Goal: Task Accomplishment & Management: Use online tool/utility

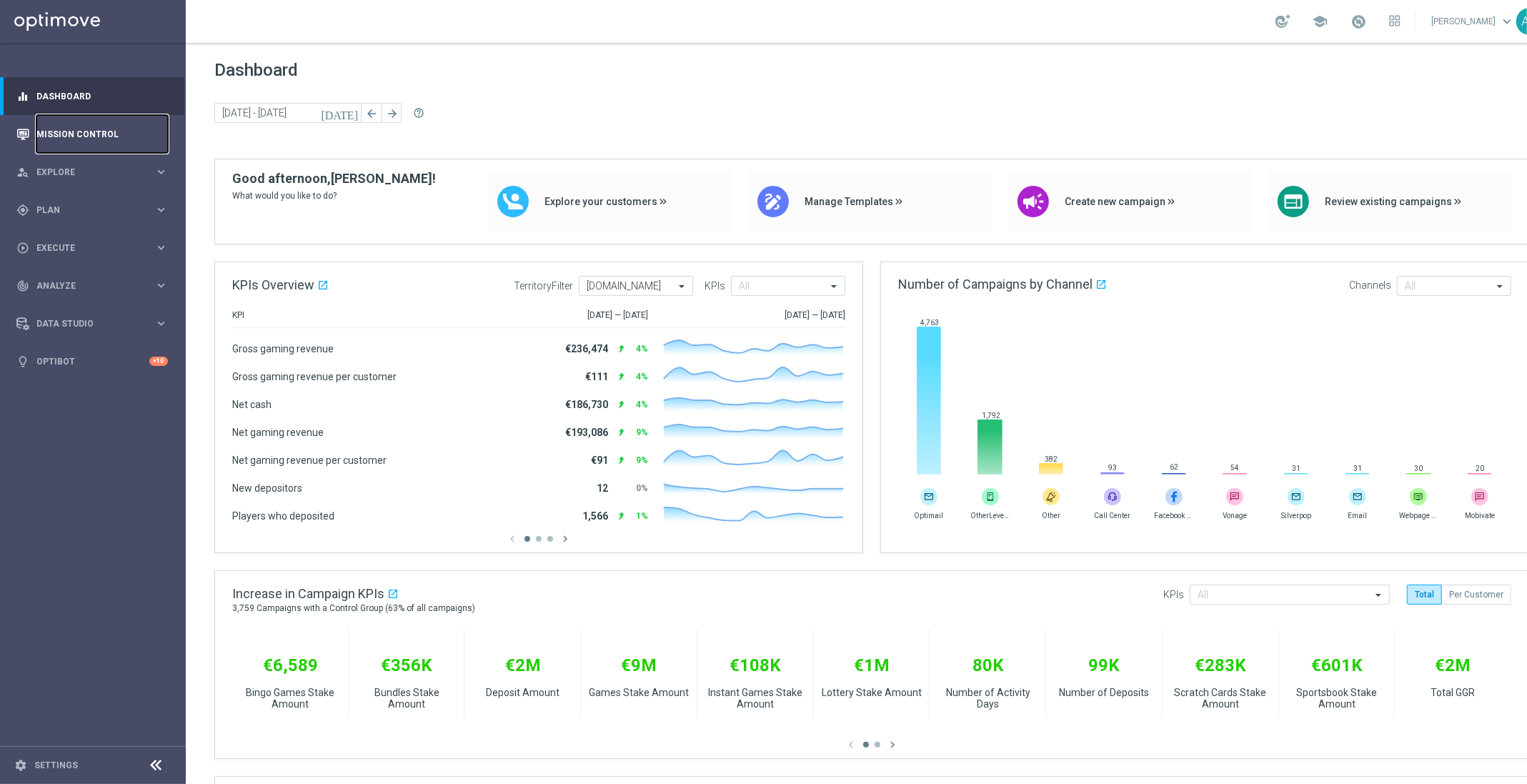
click at [86, 132] on link "Mission Control" at bounding box center [102, 134] width 131 height 38
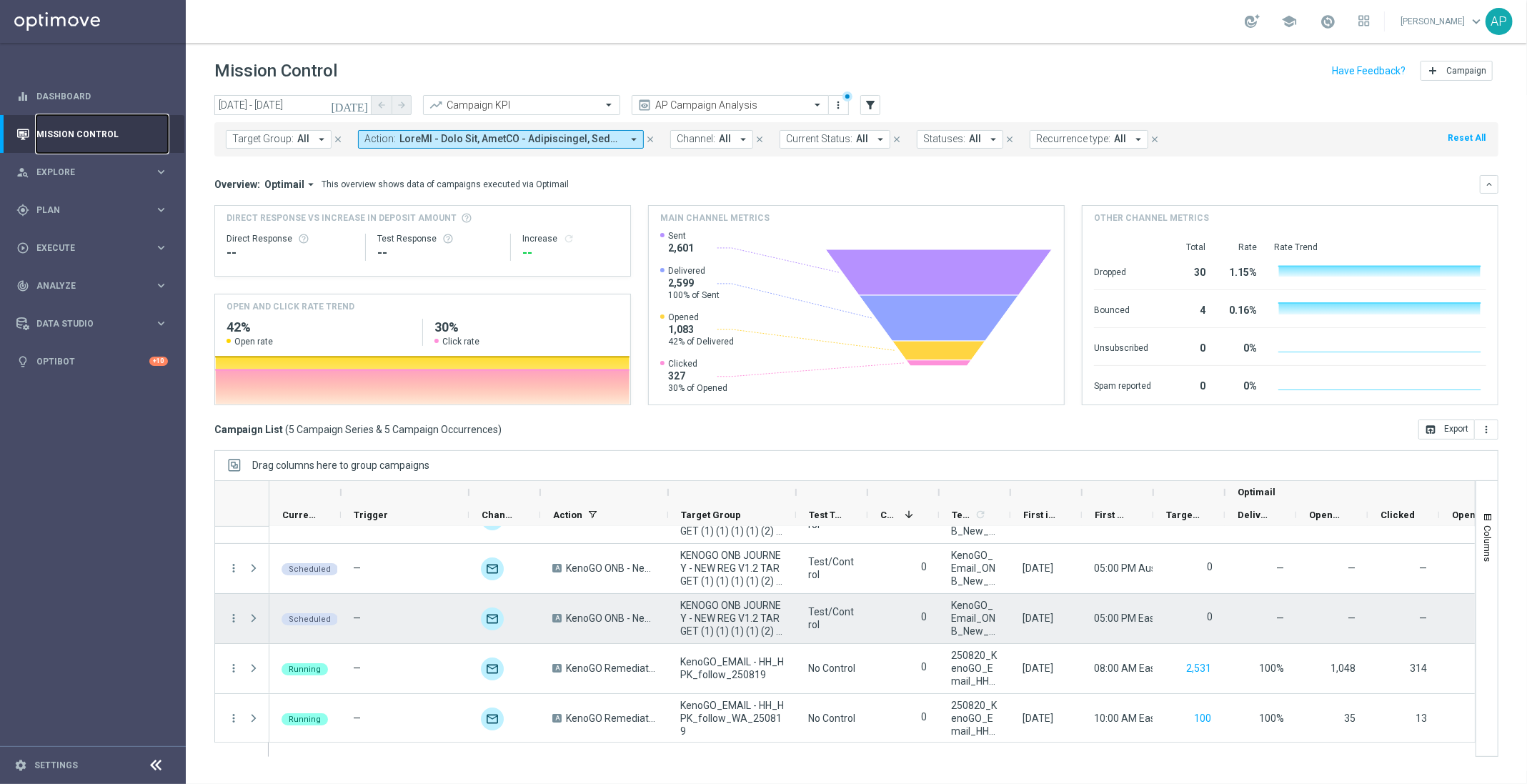
scroll to position [36, 0]
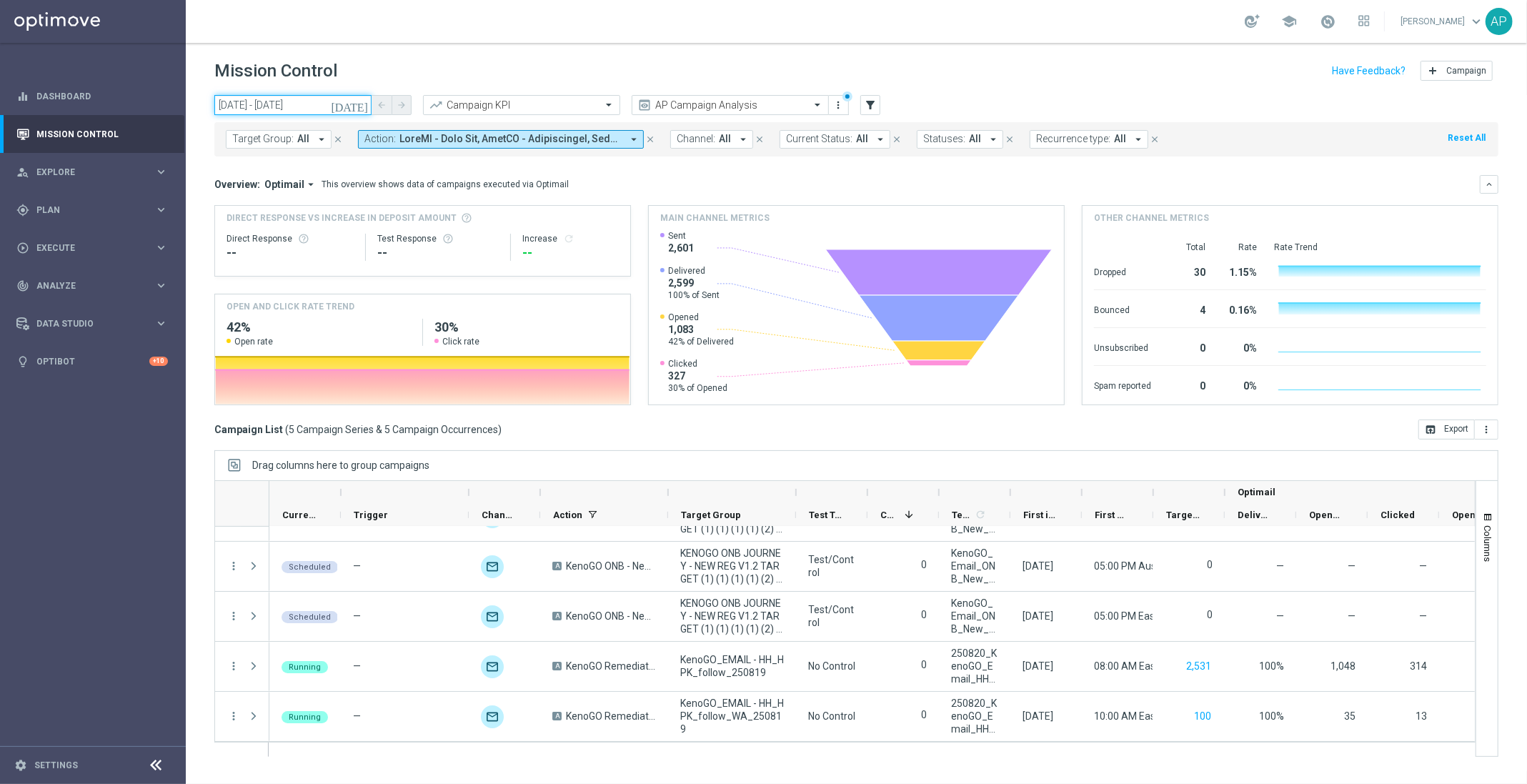
click at [301, 110] on input "[DATE] - [DATE]" at bounding box center [292, 105] width 157 height 20
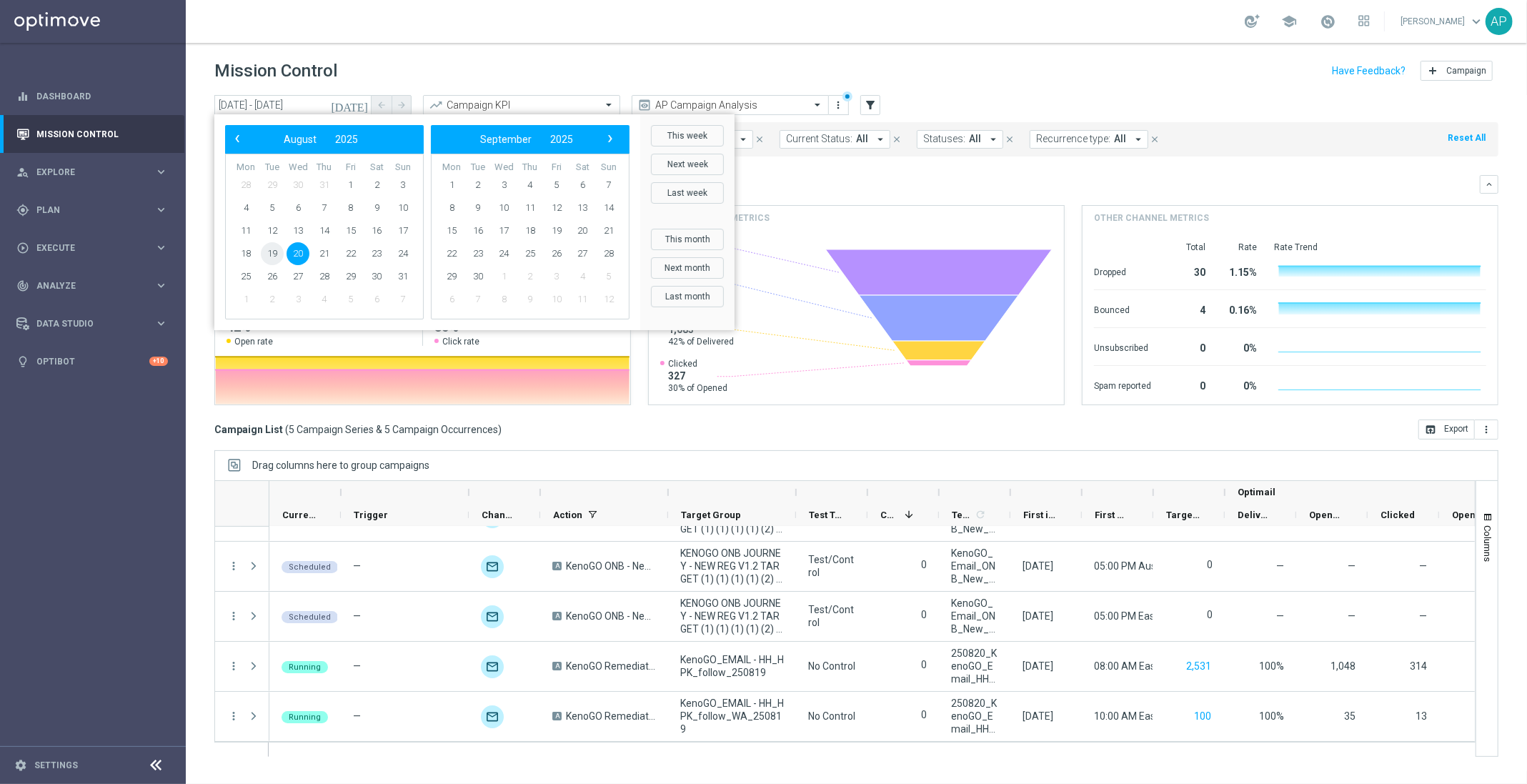
click at [279, 255] on span "19" at bounding box center [271, 253] width 23 height 23
click at [276, 255] on span "19" at bounding box center [271, 253] width 23 height 23
type input "[DATE] - [DATE]"
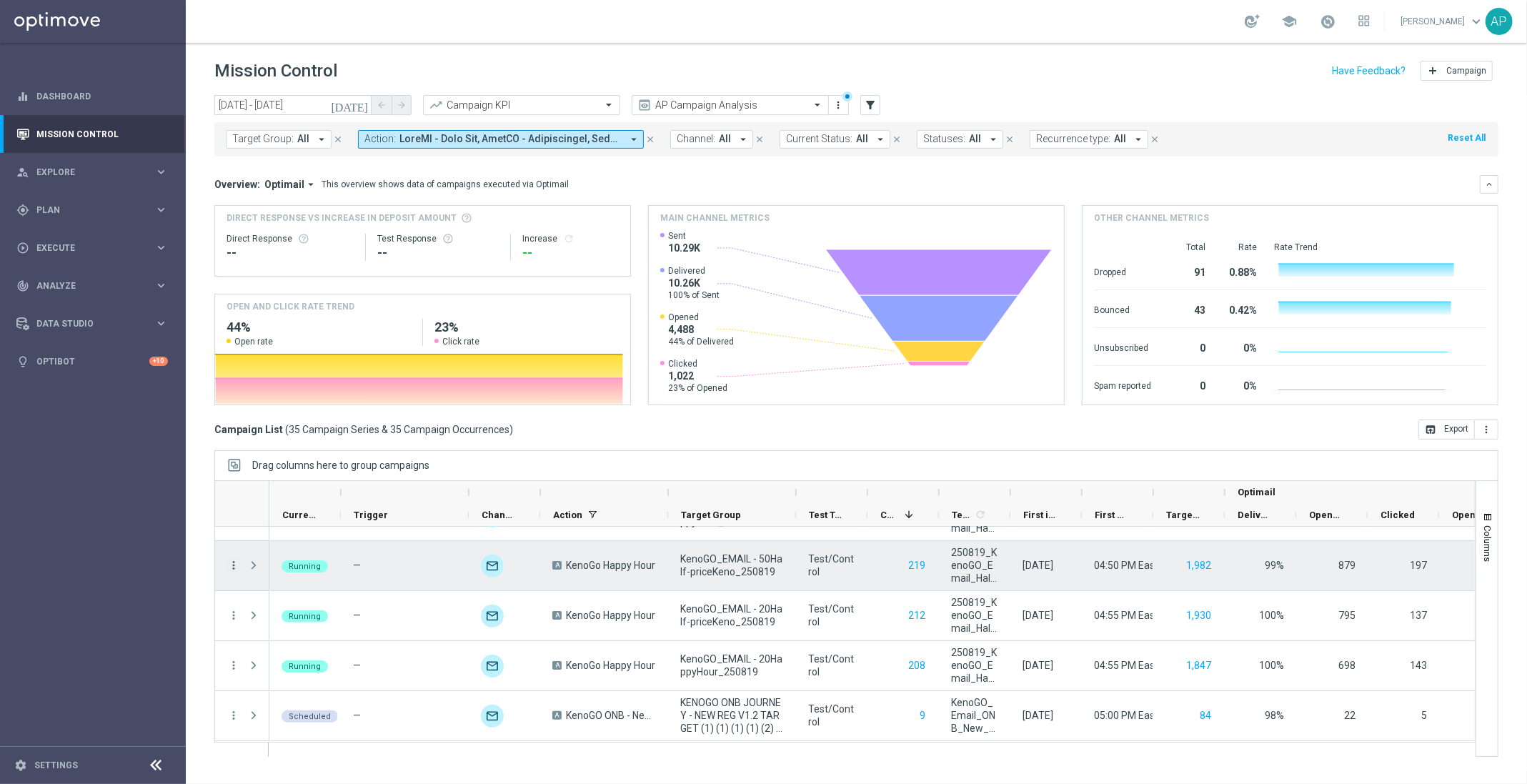
click at [236, 565] on icon "more_vert" at bounding box center [233, 565] width 13 height 13
click at [283, 574] on span "Campaign Details" at bounding box center [298, 574] width 72 height 10
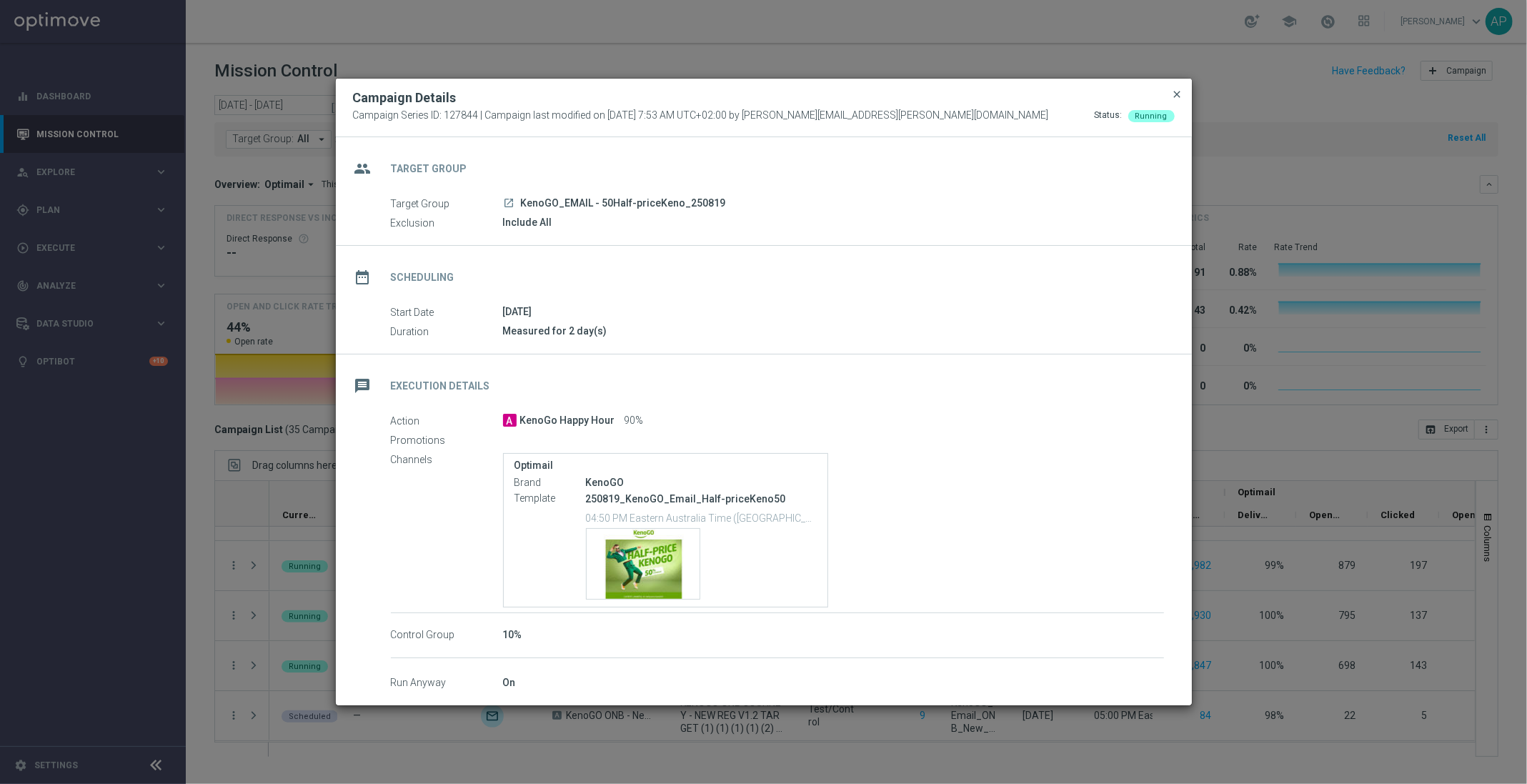
click at [1178, 92] on span "close" at bounding box center [1177, 94] width 12 height 12
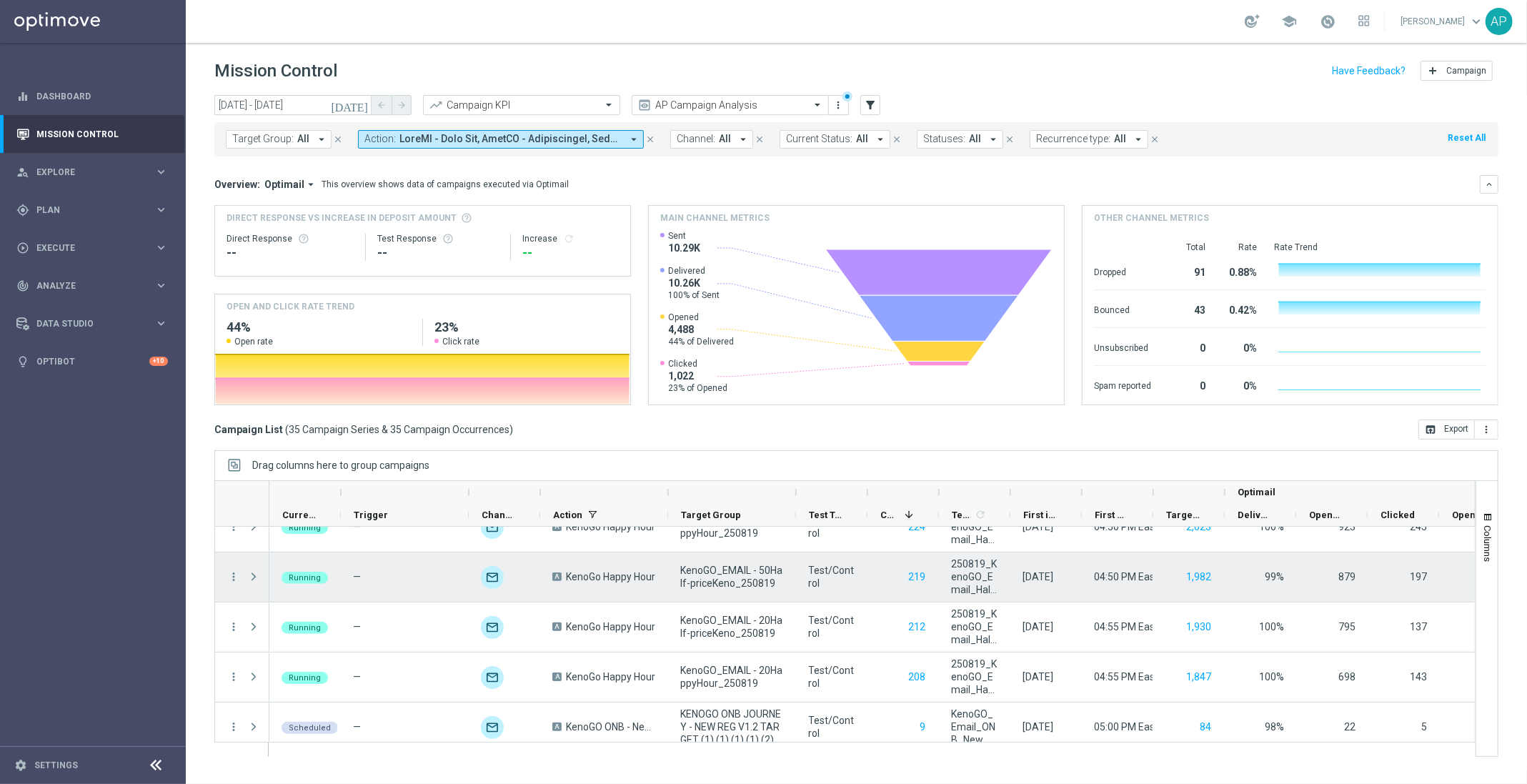
scroll to position [0, 0]
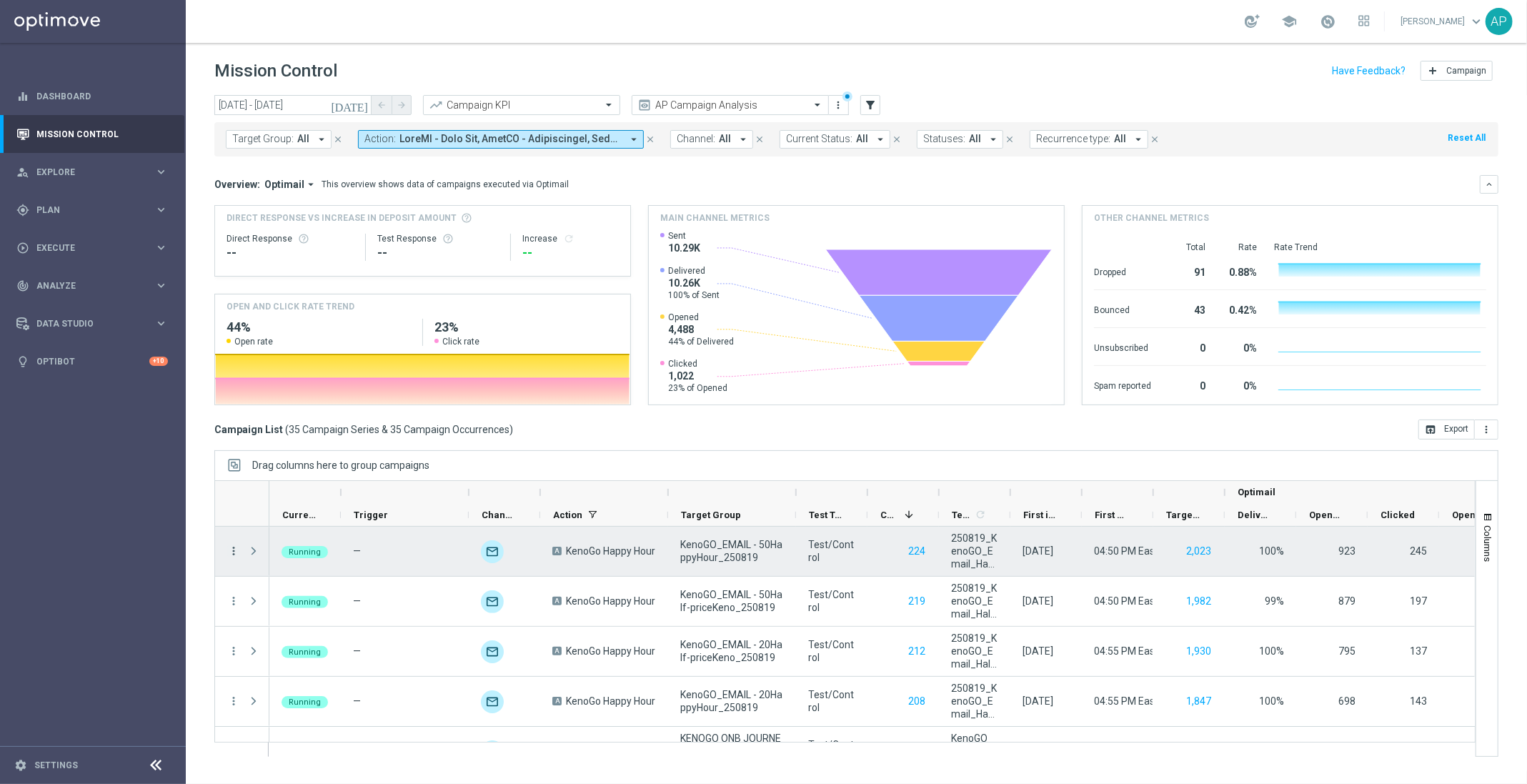
click at [230, 546] on icon "more_vert" at bounding box center [233, 550] width 13 height 13
click at [292, 562] on span "Campaign Details" at bounding box center [298, 560] width 72 height 10
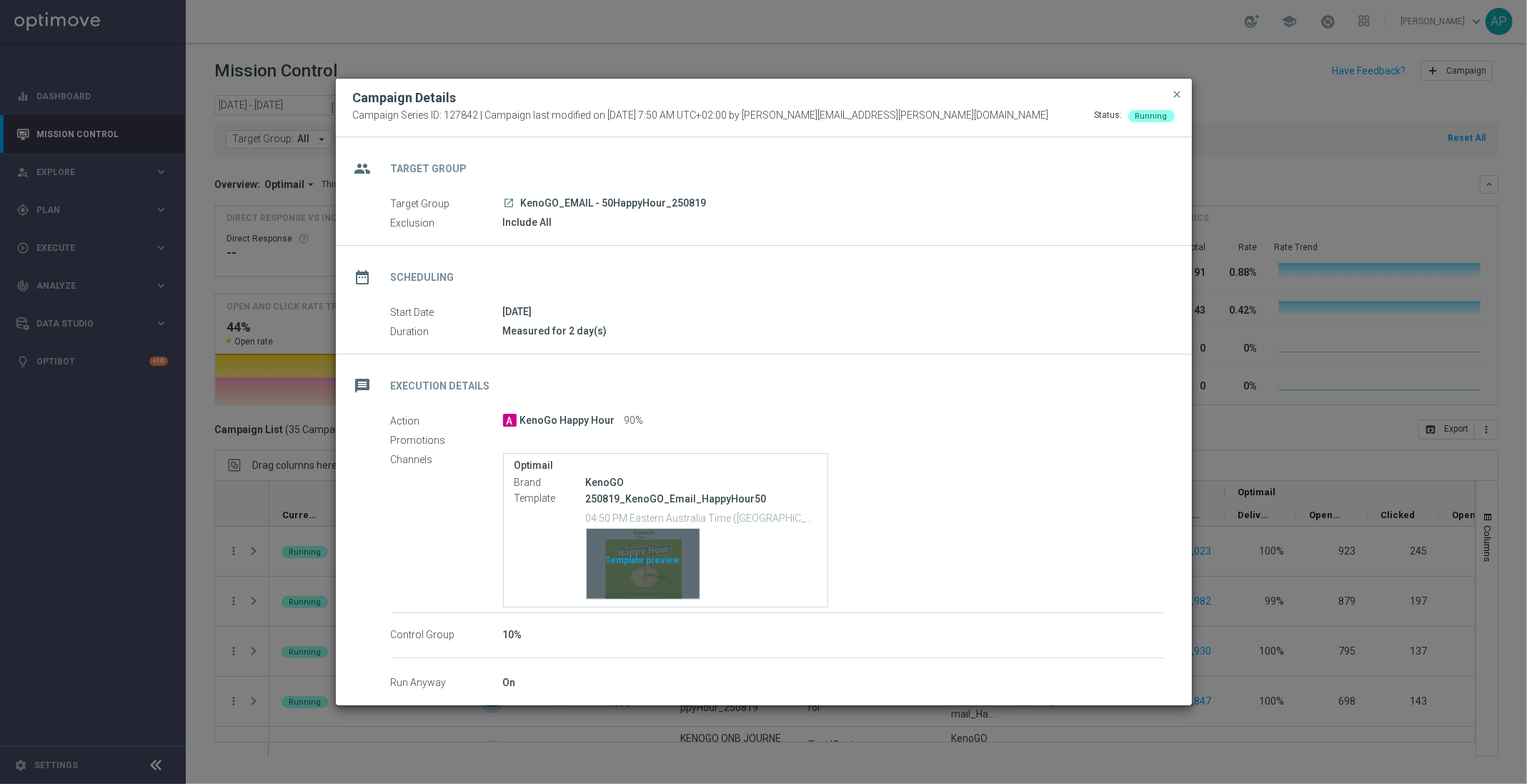
click at [674, 571] on div "Template preview" at bounding box center [643, 563] width 113 height 70
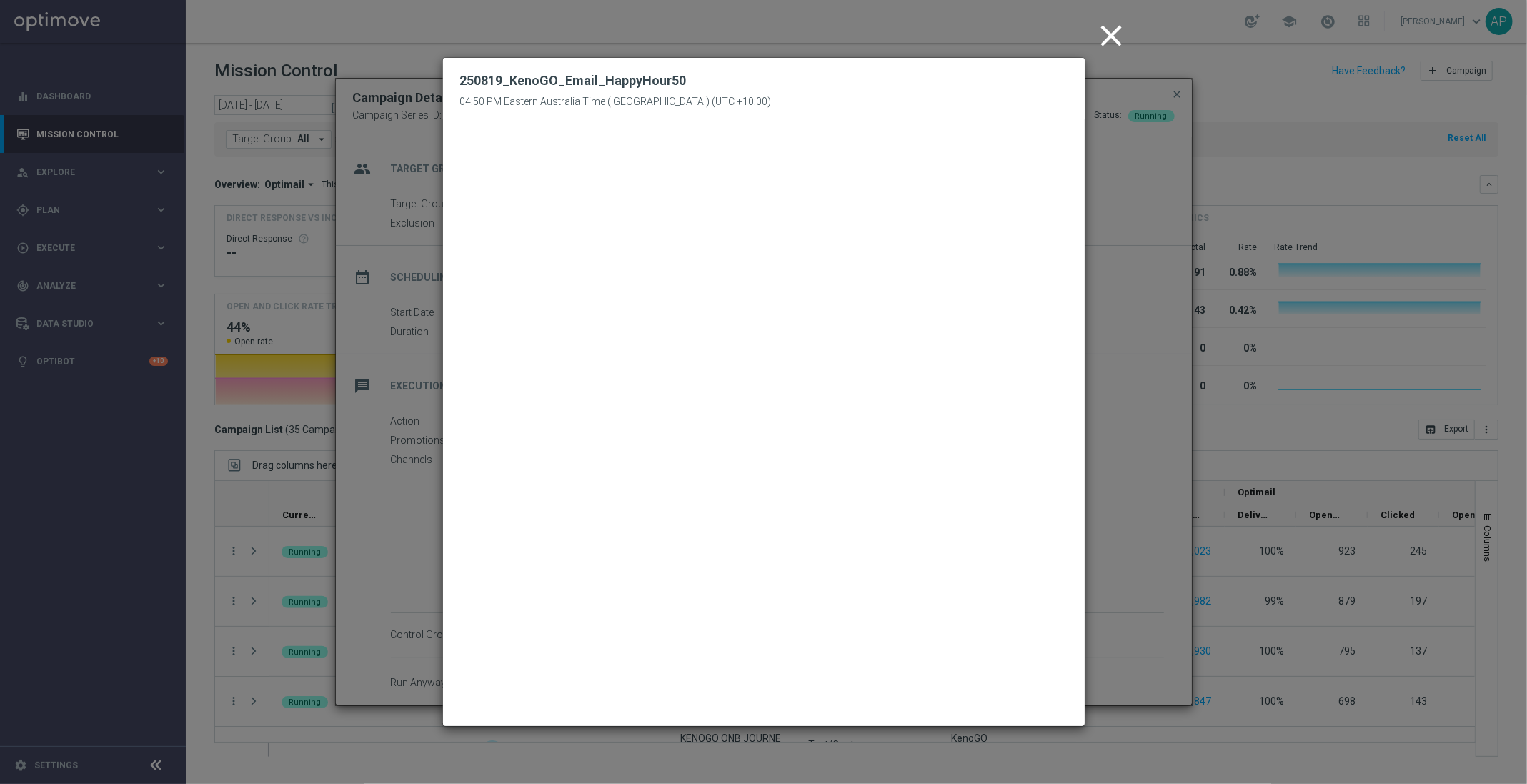
click at [1112, 37] on icon "close" at bounding box center [1111, 35] width 36 height 36
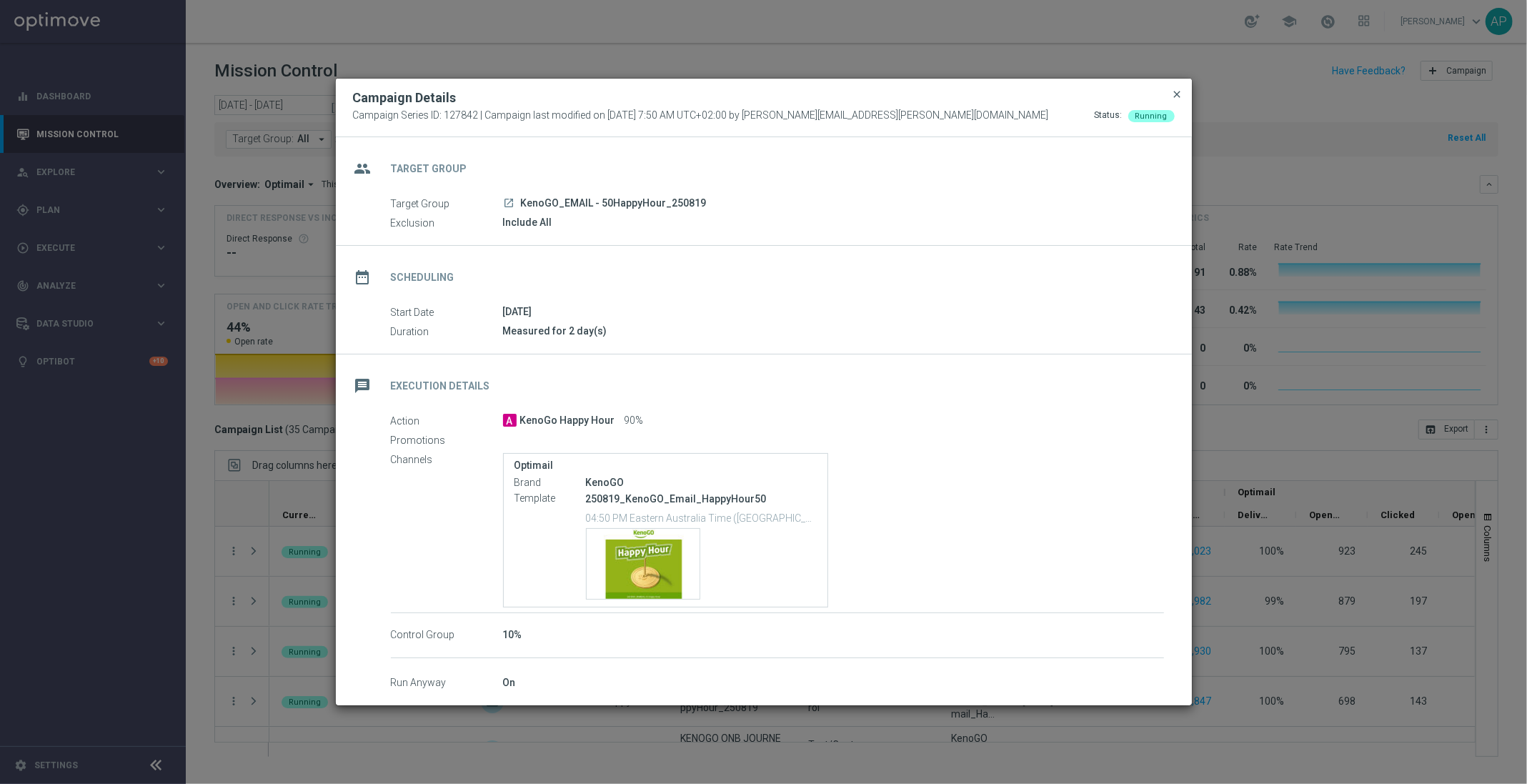
click at [1178, 92] on span "close" at bounding box center [1177, 94] width 12 height 12
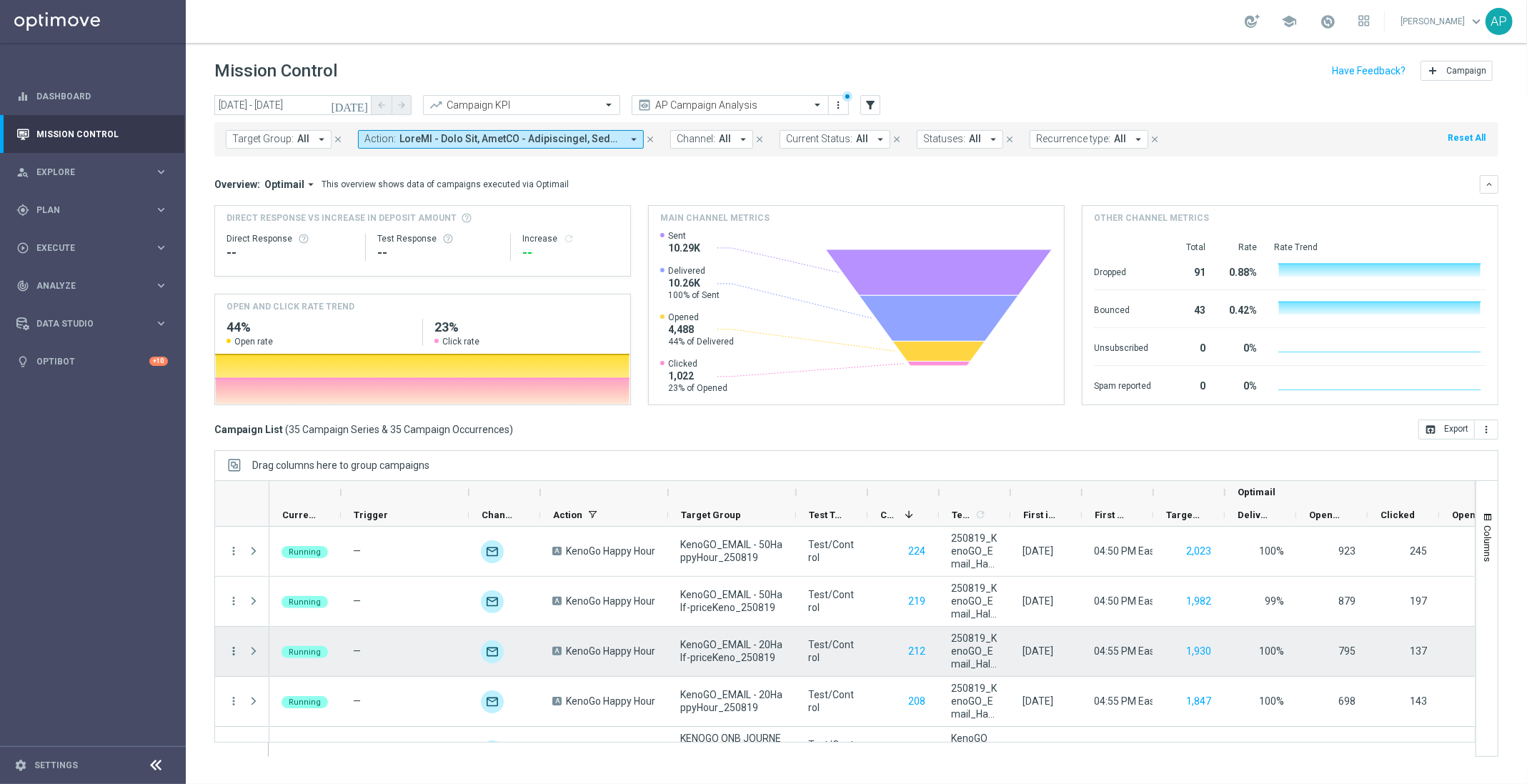
click at [234, 646] on icon "more_vert" at bounding box center [233, 650] width 13 height 13
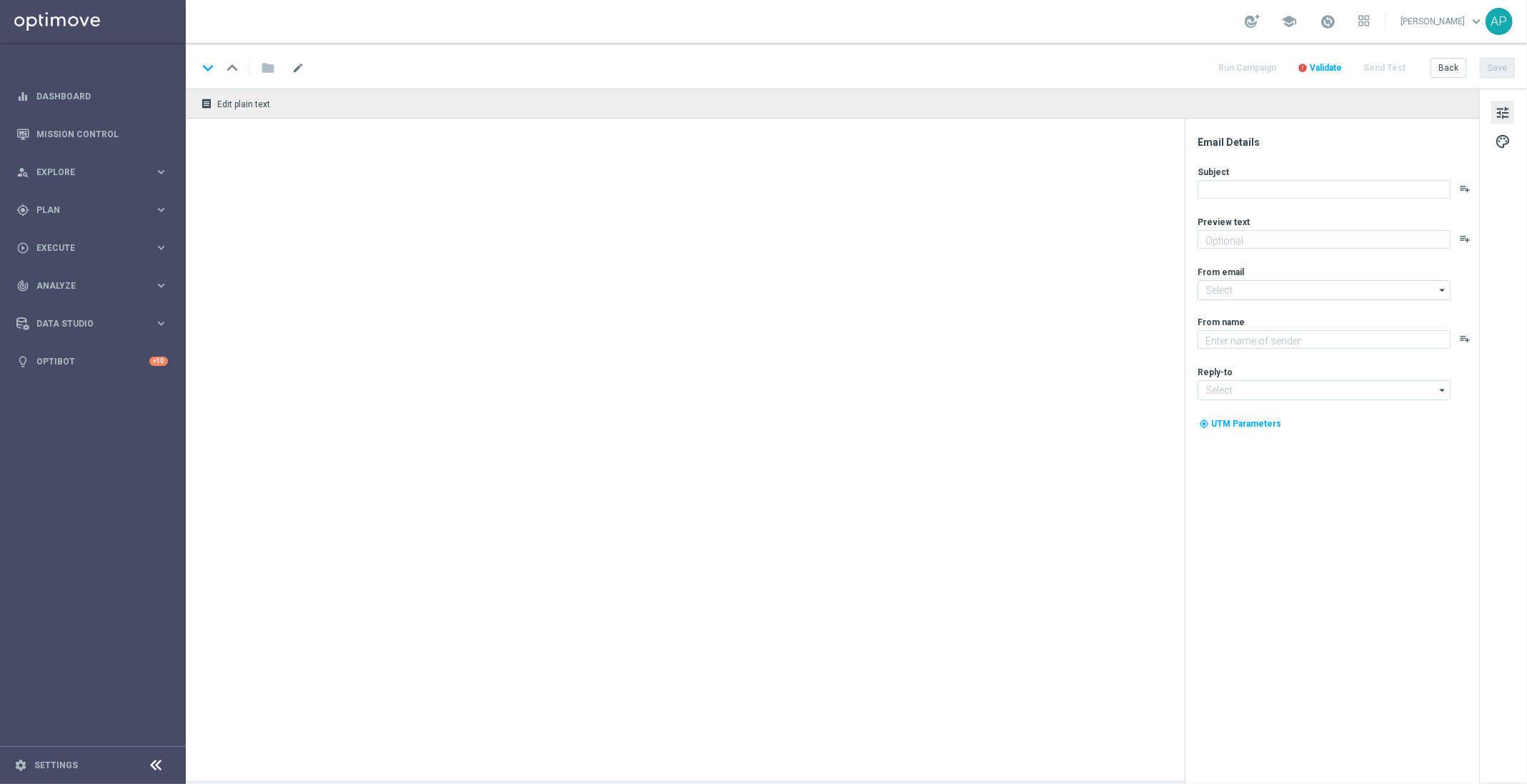
type textarea "Enter now – your Mini Countryman could be waiting!"
type textarea "KenoGO"
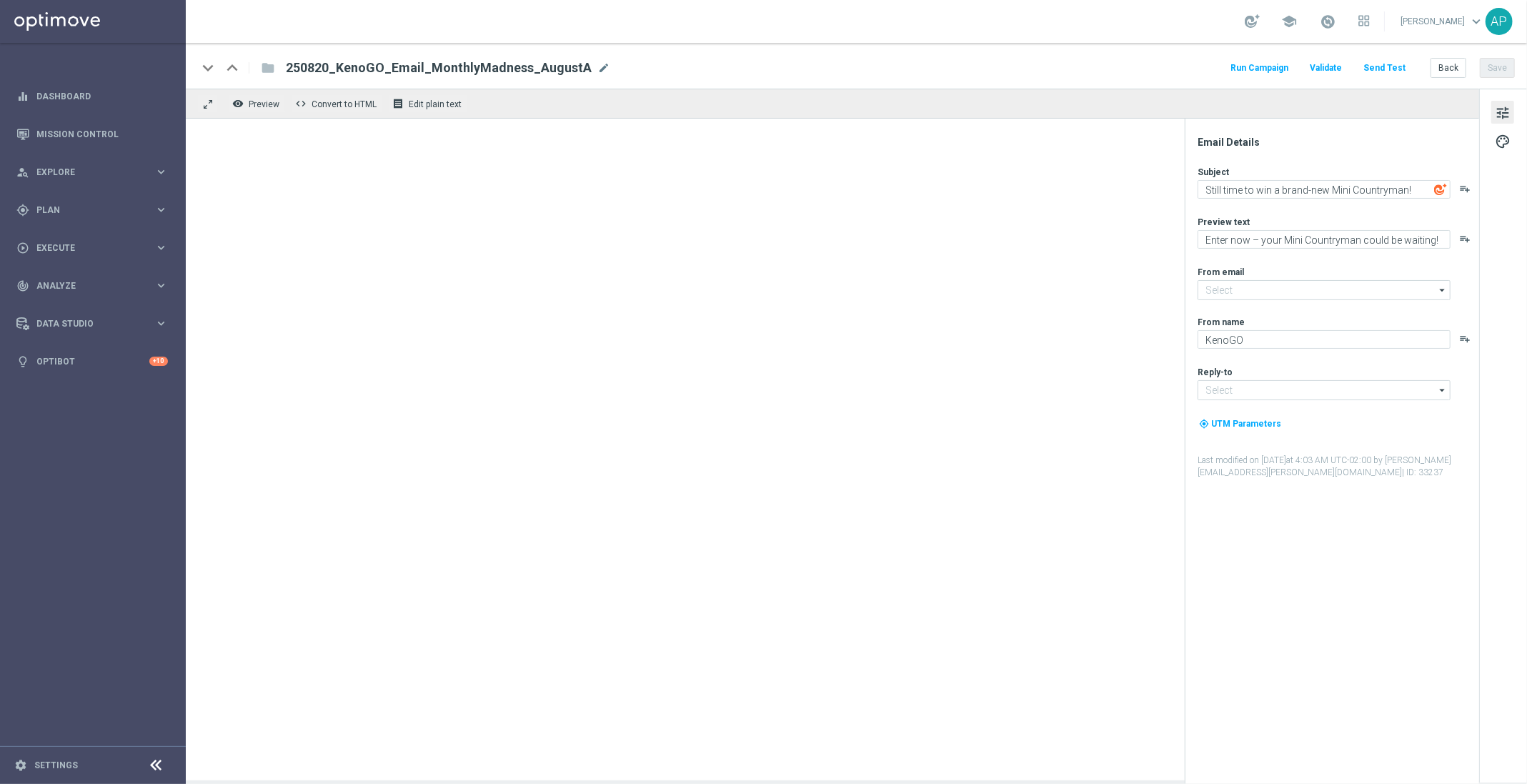
type input "[EMAIL_ADDRESS][DOMAIN_NAME]"
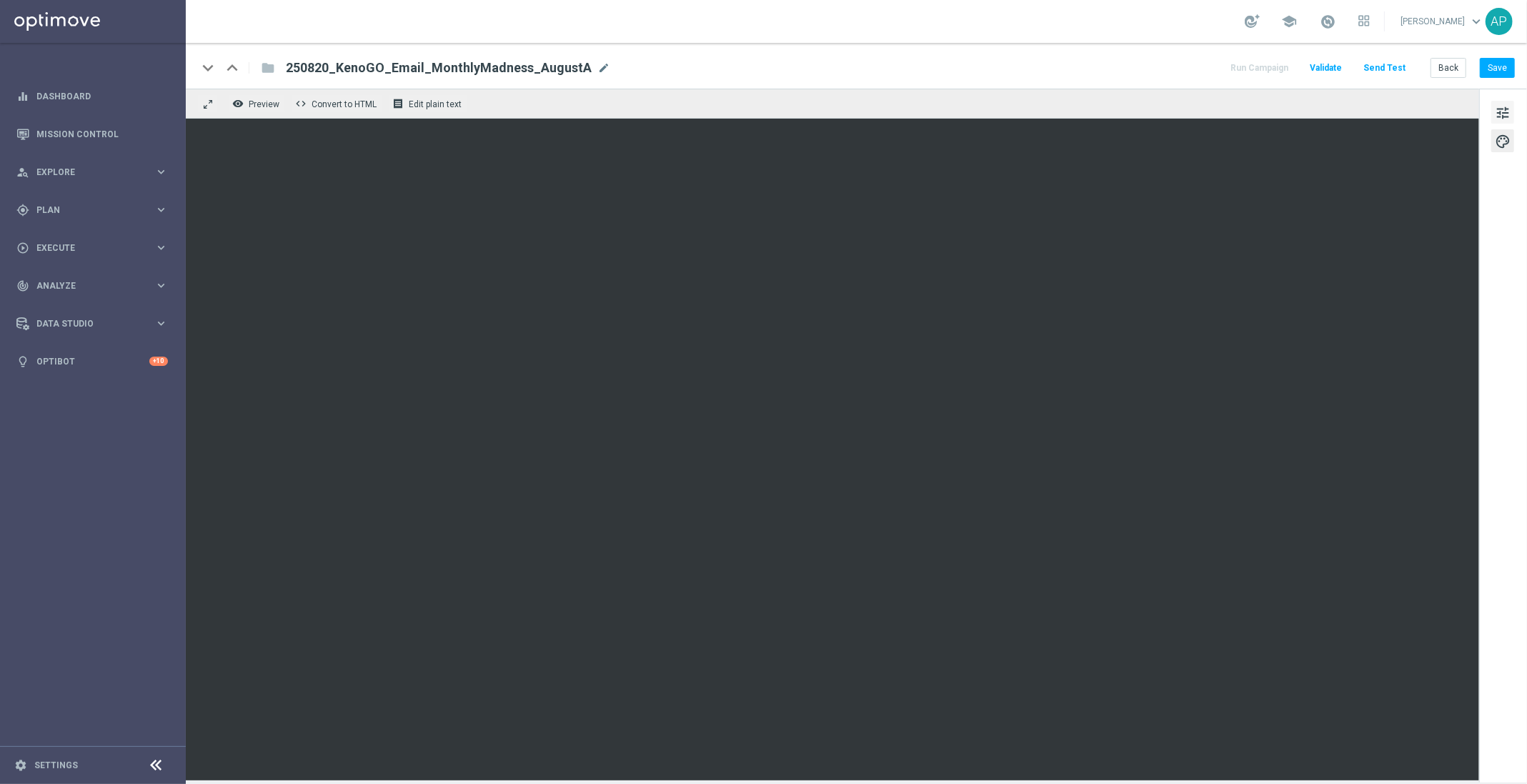
click at [1501, 110] on span "tune" at bounding box center [1502, 113] width 16 height 18
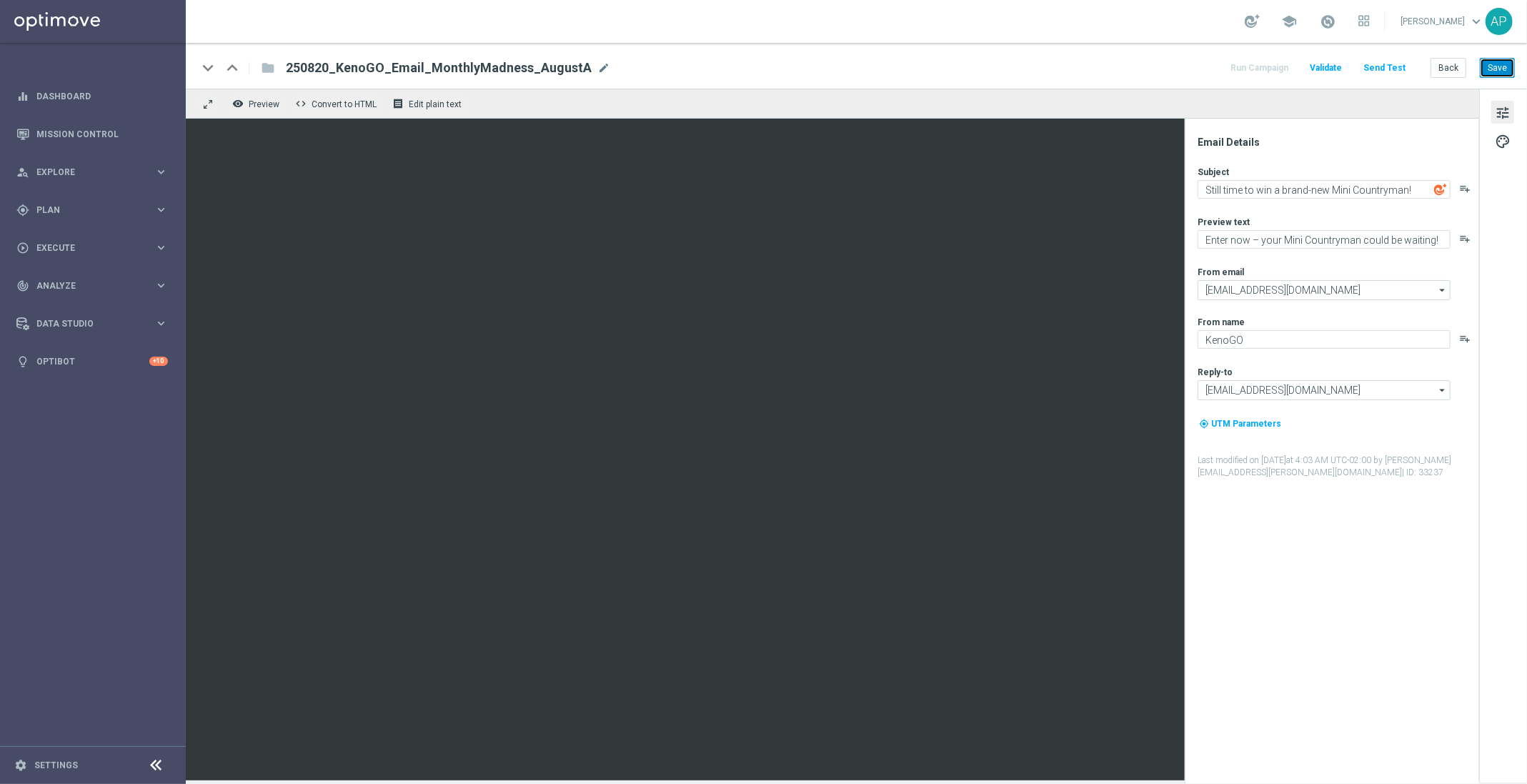
click at [1503, 73] on button "Save" at bounding box center [1497, 68] width 35 height 20
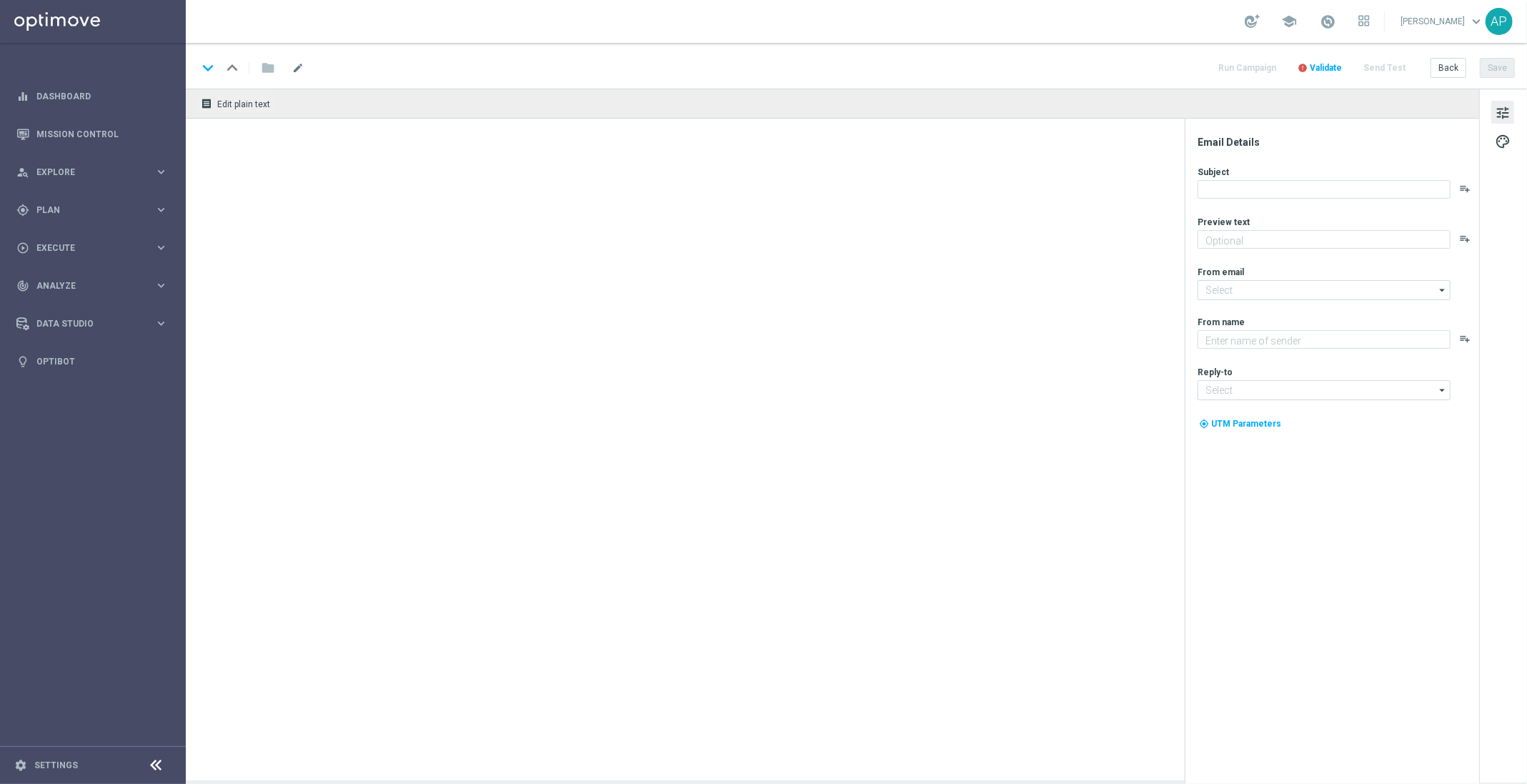
type textarea "Enter now – your Mini Countryman could be waiting!"
type input "[EMAIL_ADDRESS][DOMAIN_NAME]"
type textarea "KenoGO"
type input "[EMAIL_ADDRESS][DOMAIN_NAME]"
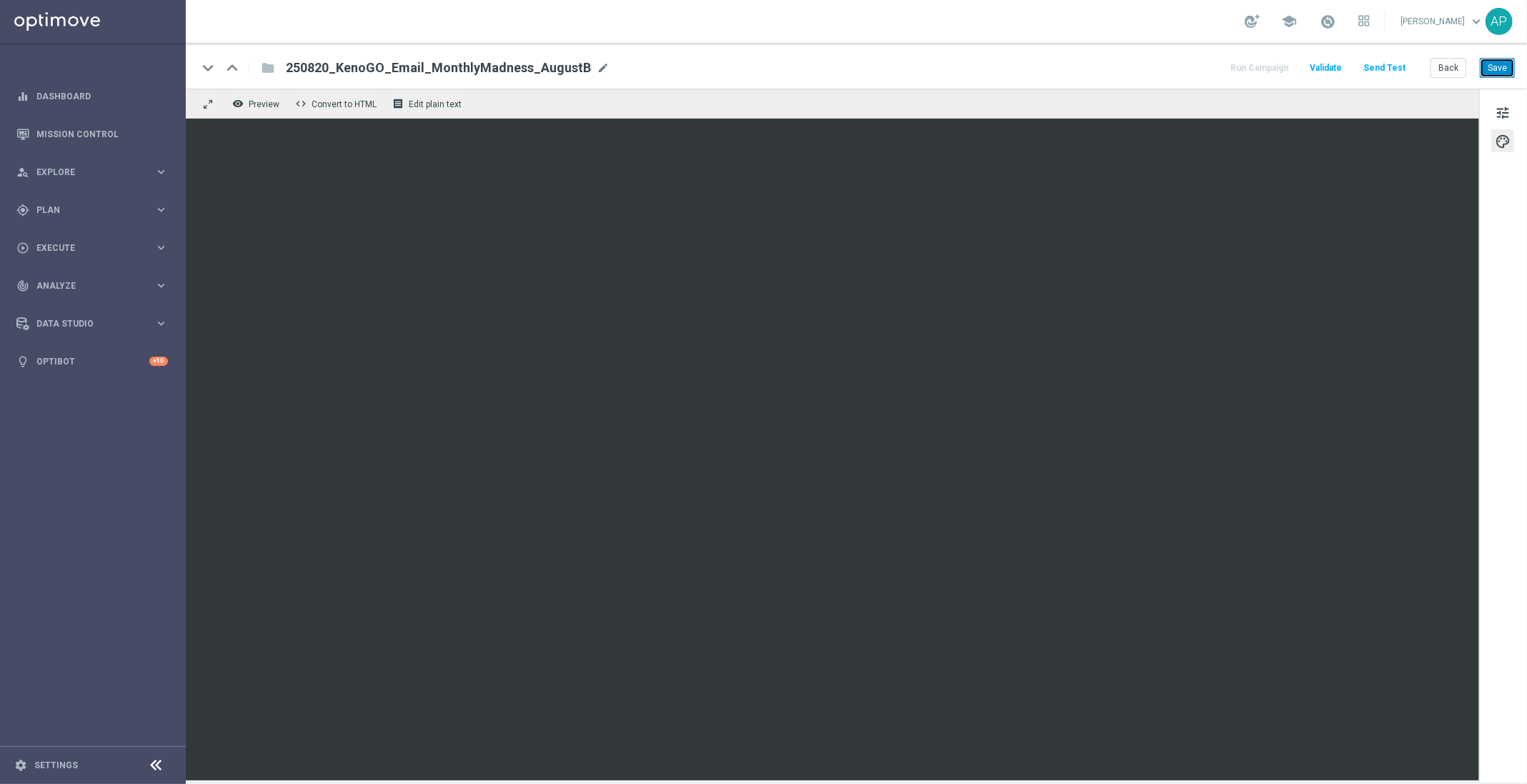
click at [1496, 69] on button "Save" at bounding box center [1497, 68] width 35 height 20
click at [1498, 112] on span "tune" at bounding box center [1502, 113] width 16 height 18
